Goal: Use online tool/utility: Utilize a website feature to perform a specific function

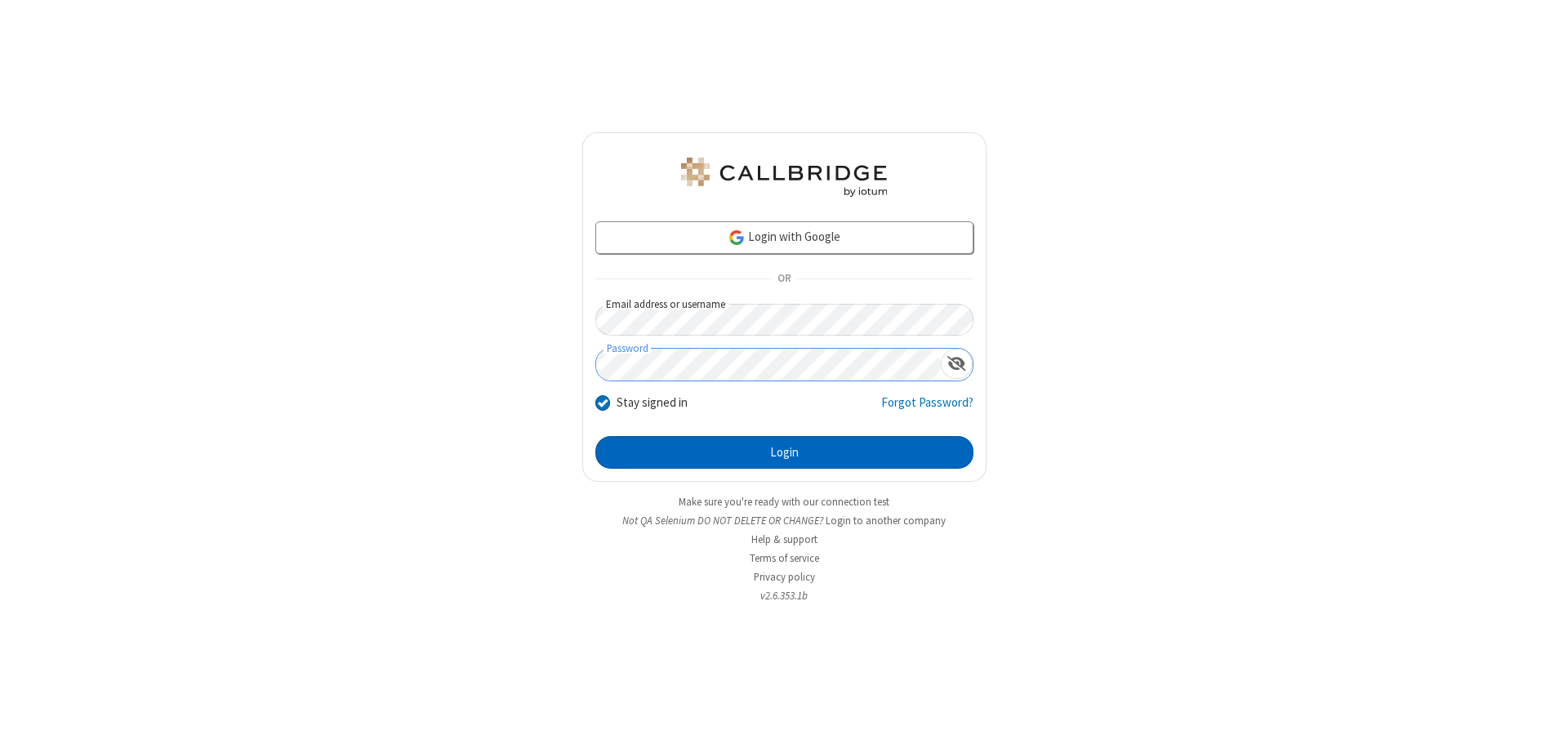
click at [784, 453] on button "Login" at bounding box center [784, 452] width 378 height 33
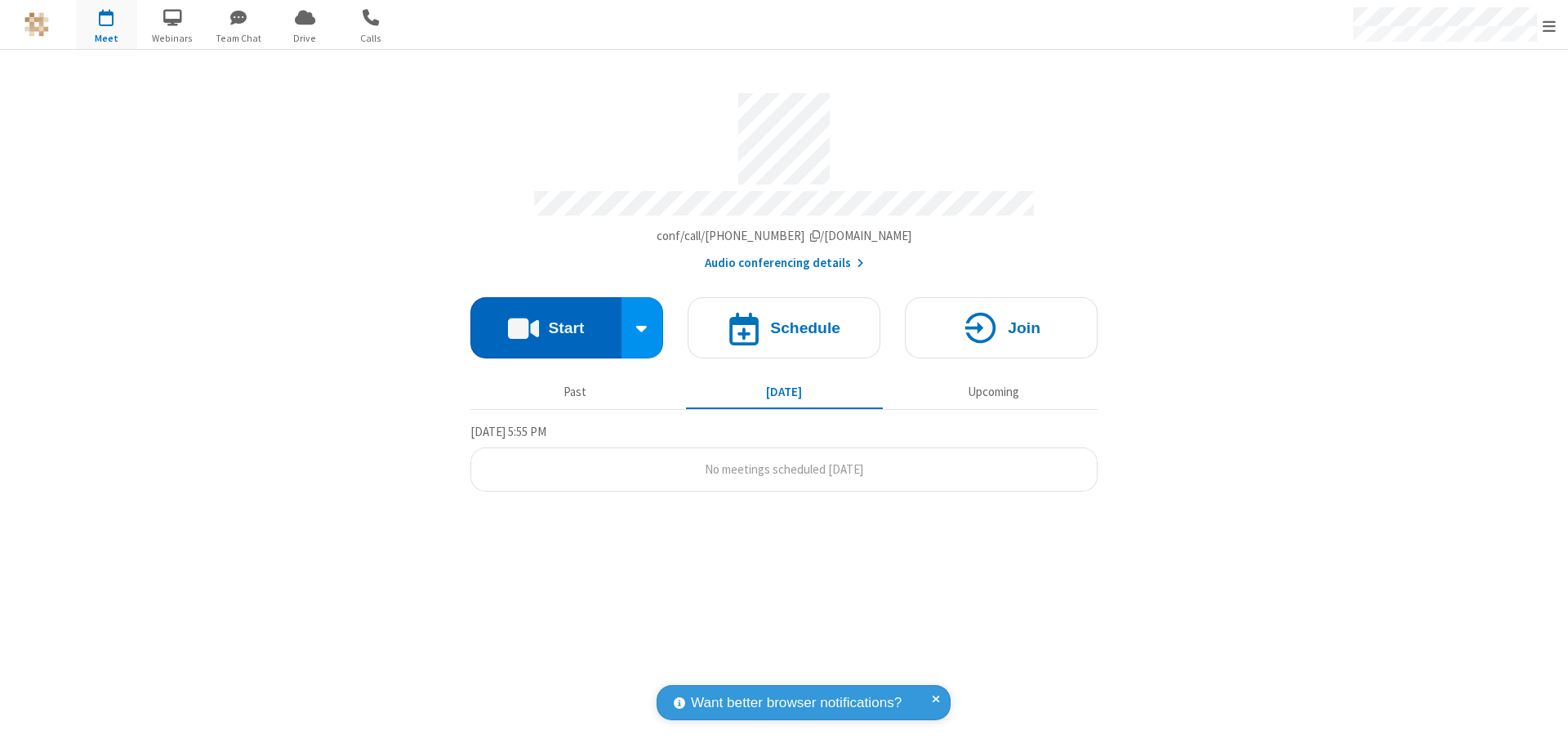
click at [546, 320] on button "Start" at bounding box center [546, 328] width 151 height 61
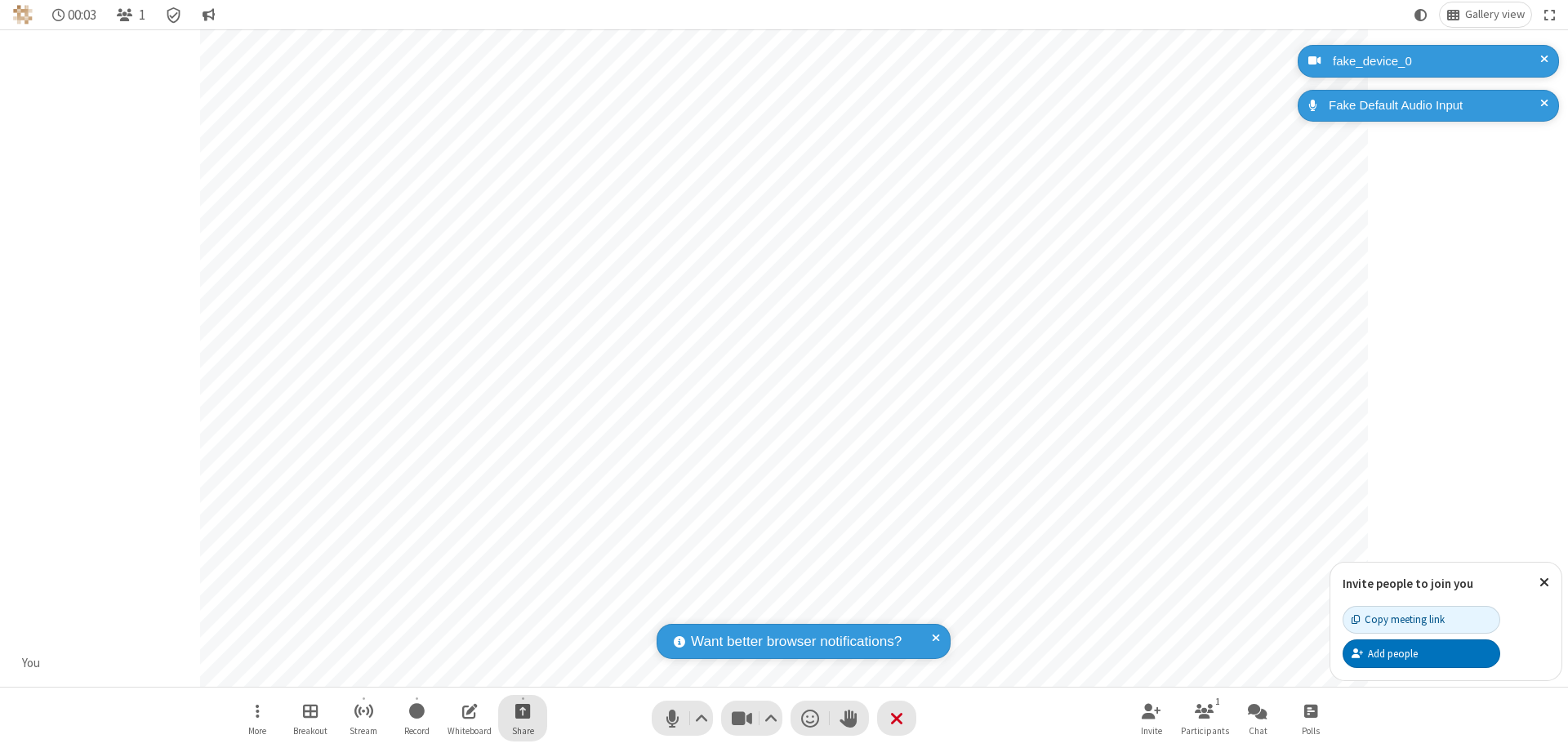
click at [523, 711] on span "Start sharing" at bounding box center [524, 711] width 16 height 20
click at [456, 643] on span "Present files & media" at bounding box center [456, 643] width 19 height 14
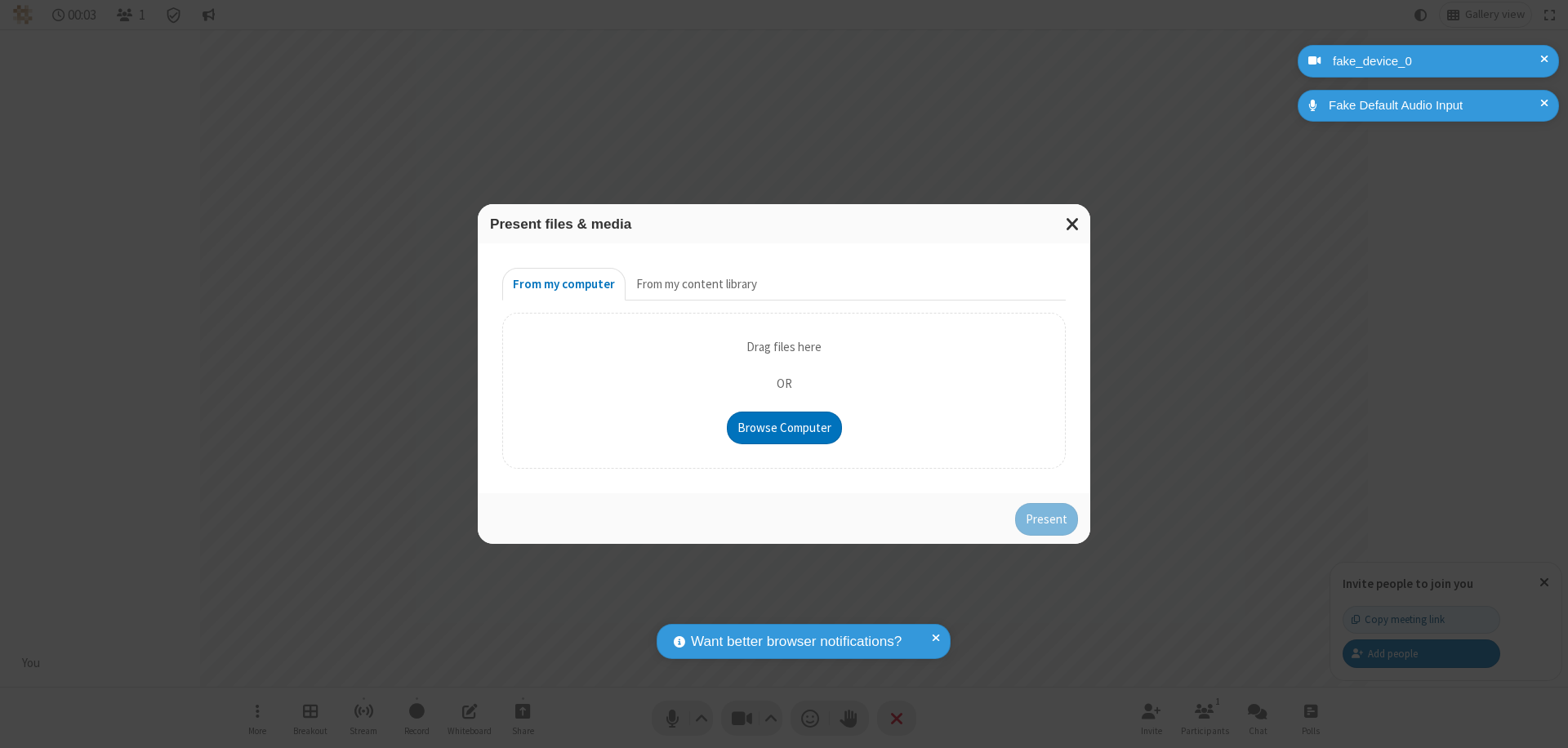
type input "C:\fakepath\doc_test.docx"
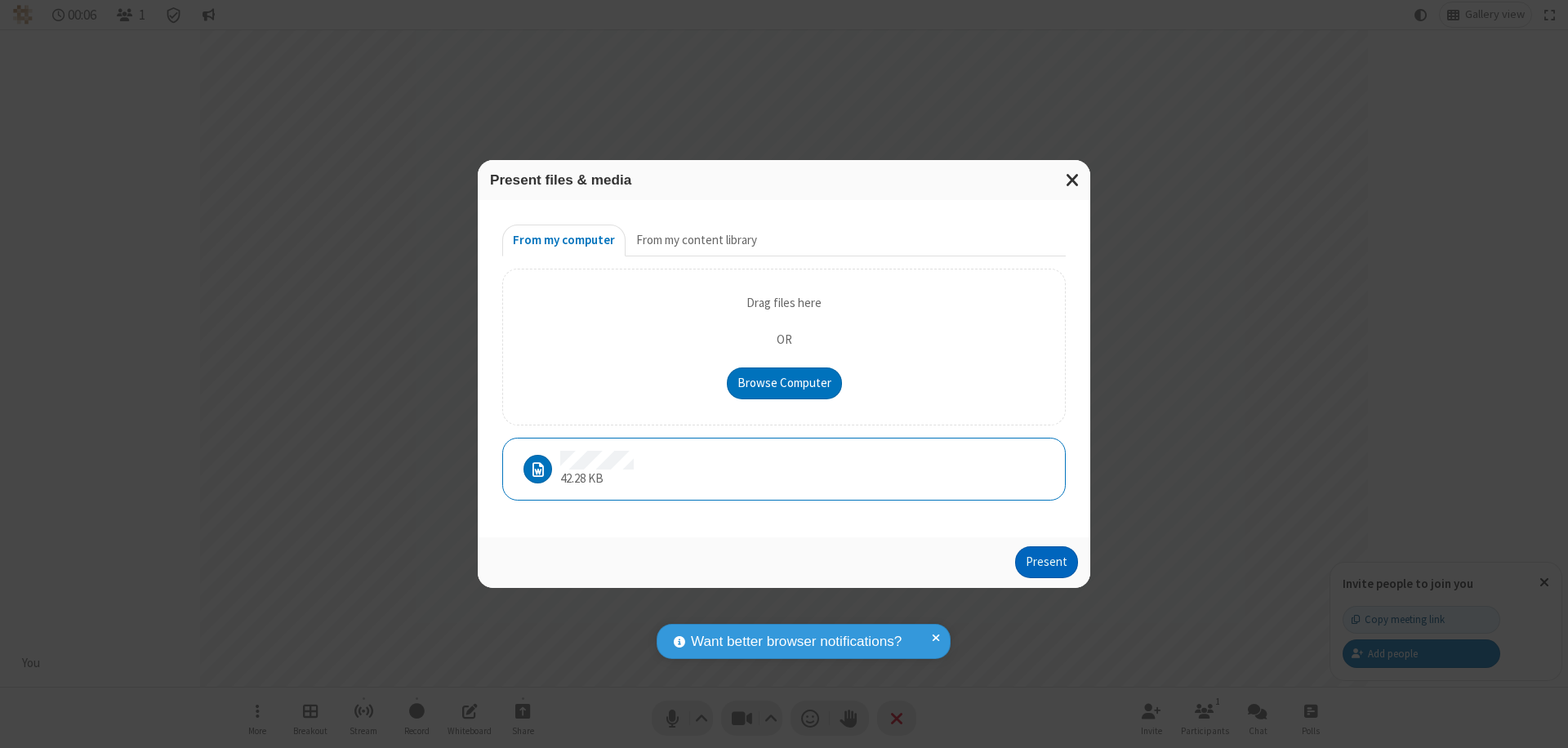
click at [1048, 562] on button "Present" at bounding box center [1046, 563] width 63 height 33
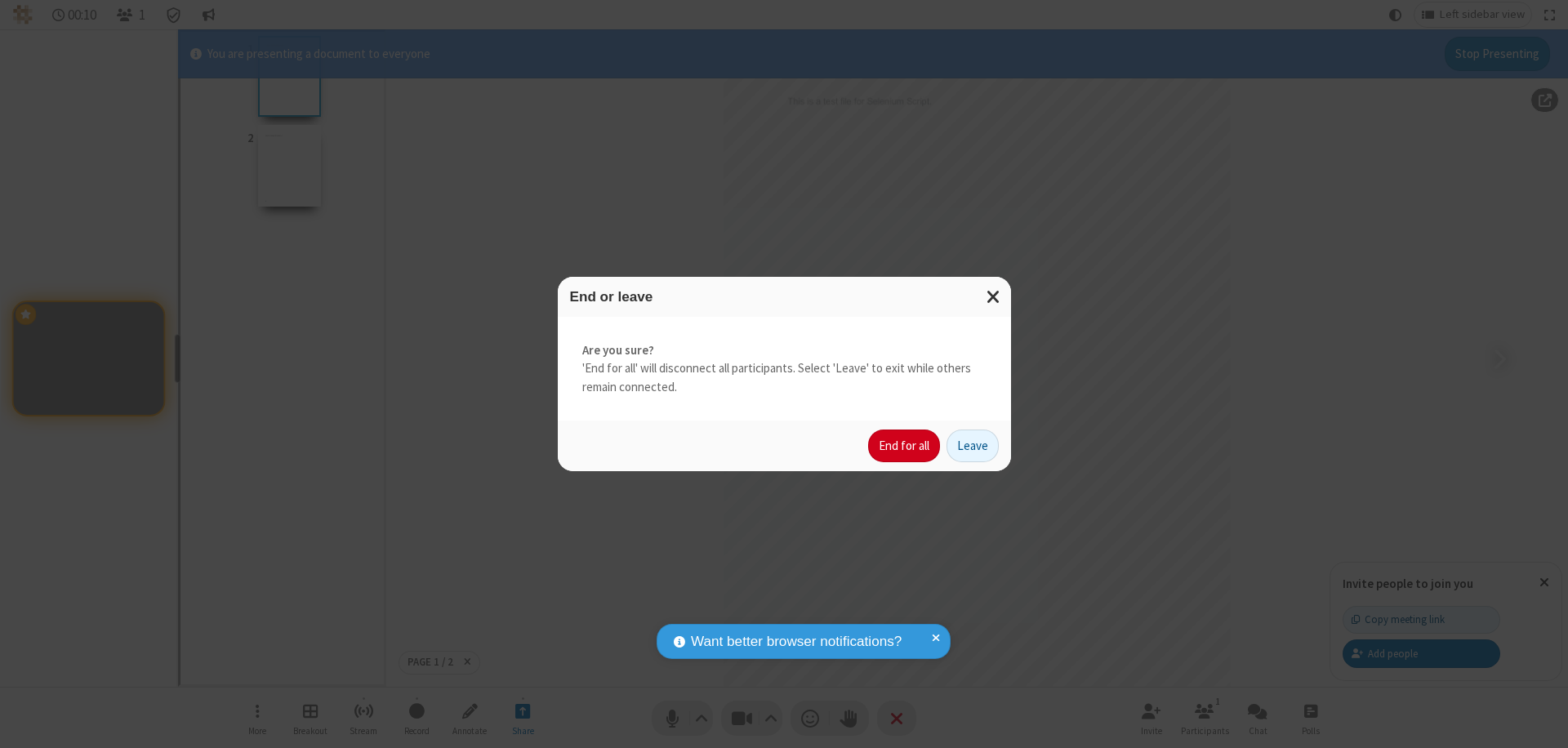
click at [904, 446] on button "End for all" at bounding box center [904, 446] width 72 height 33
